Goal: Understand process/instructions: Learn about a topic

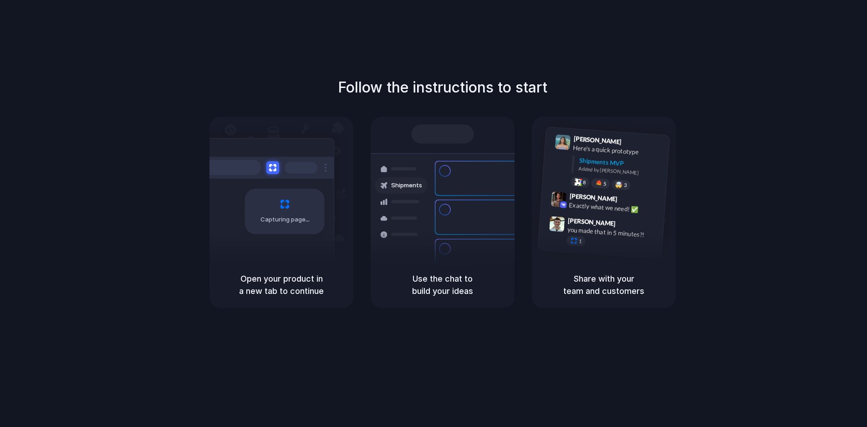
click at [726, 56] on div "Follow the instructions to start Capturing page Open your product in a new tab …" at bounding box center [442, 222] width 885 height 445
